Goal: Navigation & Orientation: Find specific page/section

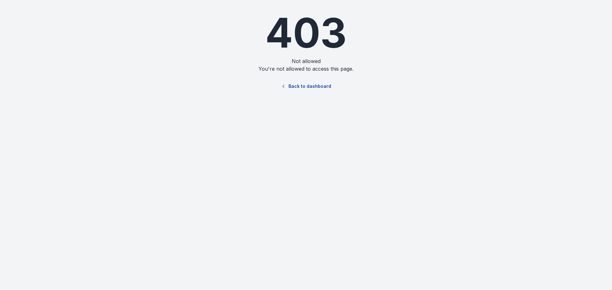
click at [321, 88] on link "Back to dashboard" at bounding box center [305, 86] width 61 height 15
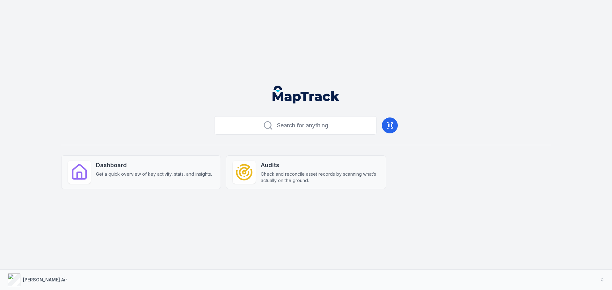
click at [322, 134] on button "Search for anything" at bounding box center [295, 125] width 162 height 18
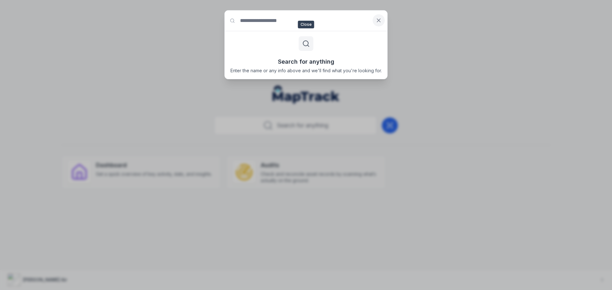
click at [373, 20] on button at bounding box center [378, 20] width 12 height 12
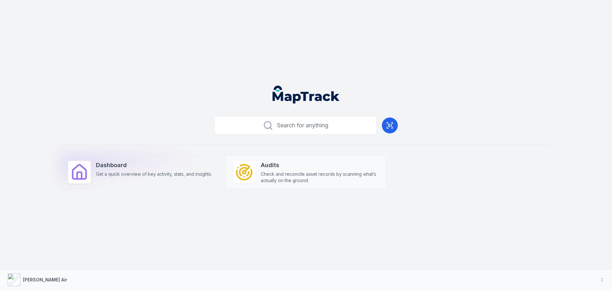
click at [118, 176] on span "Get a quick overview of key activity, stats, and insights." at bounding box center [154, 174] width 116 height 6
click at [111, 172] on span "Get a quick overview of key activity, stats, and insights." at bounding box center [154, 174] width 116 height 6
